Goal: Information Seeking & Learning: Find contact information

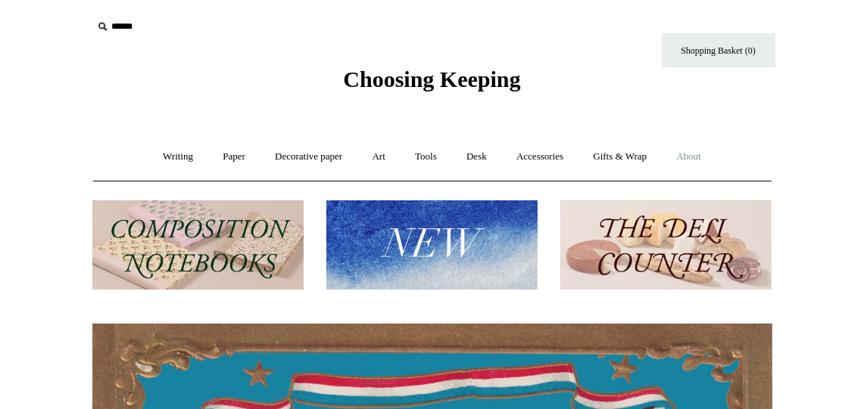
click at [699, 159] on link "About +" at bounding box center [688, 157] width 52 height 40
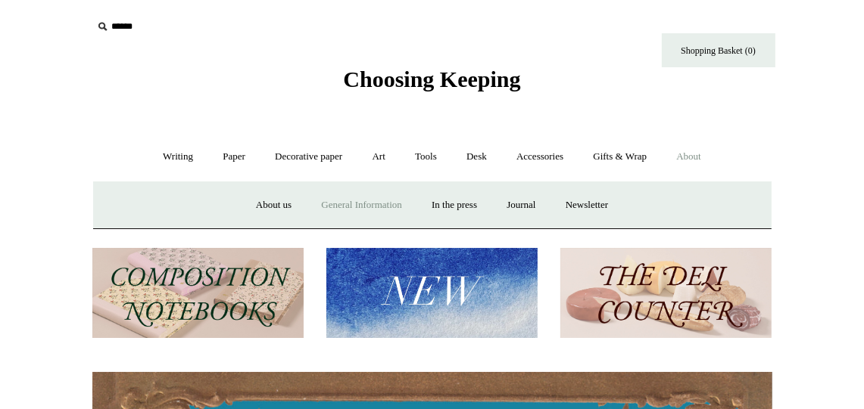
click at [372, 206] on link "General Information" at bounding box center [360, 205] width 107 height 40
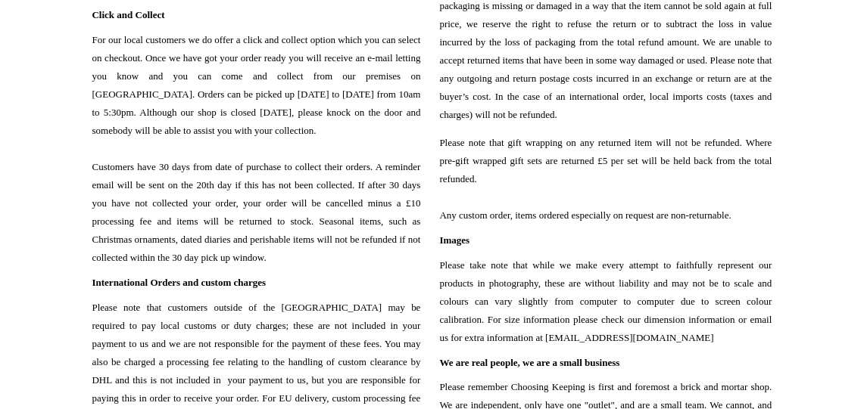
scroll to position [1968, 0]
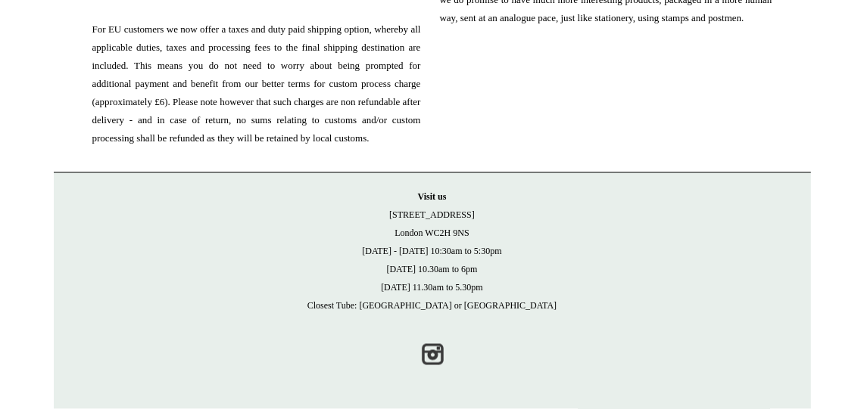
drag, startPoint x: 403, startPoint y: 213, endPoint x: 487, endPoint y: 232, distance: 86.1
click at [487, 232] on p "Visit [GEOGRAPHIC_DATA][STREET_ADDRESS] [DATE] - [DATE] 10:30am to 5:30pm [DATE…" at bounding box center [432, 251] width 727 height 127
drag, startPoint x: 487, startPoint y: 232, endPoint x: 447, endPoint y: 222, distance: 40.6
copy p "[STREET_ADDRESS]"
